Goal: Ask a question

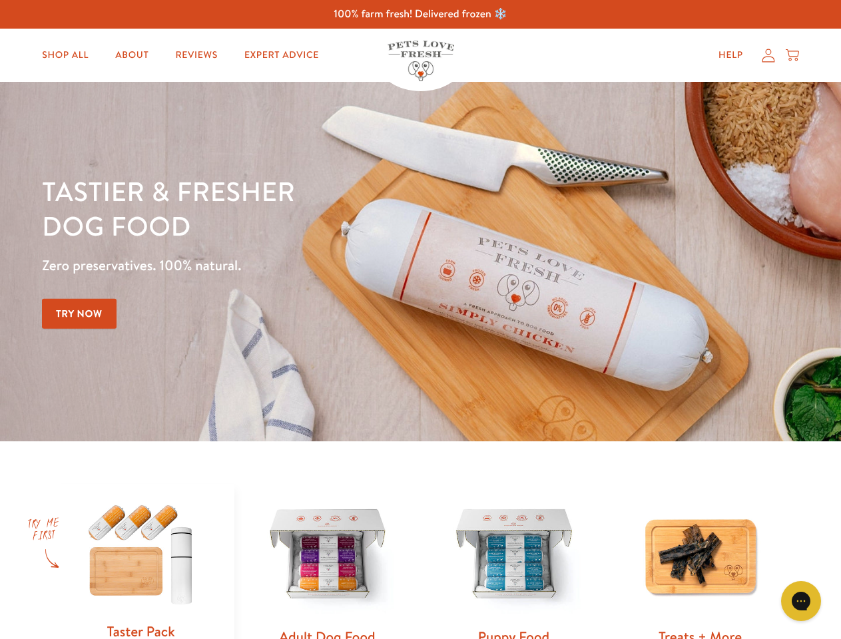
click at [420, 319] on div "Tastier & fresher dog food Zero preservatives. 100% natural. Try Now" at bounding box center [294, 262] width 504 height 176
click at [801, 601] on icon "Gorgias live chat" at bounding box center [800, 600] width 13 height 13
